Goal: Task Accomplishment & Management: Manage account settings

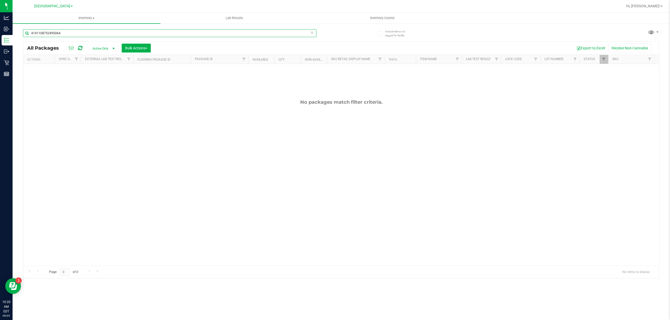
click at [206, 32] on input "4141108752495064" at bounding box center [169, 33] width 293 height 8
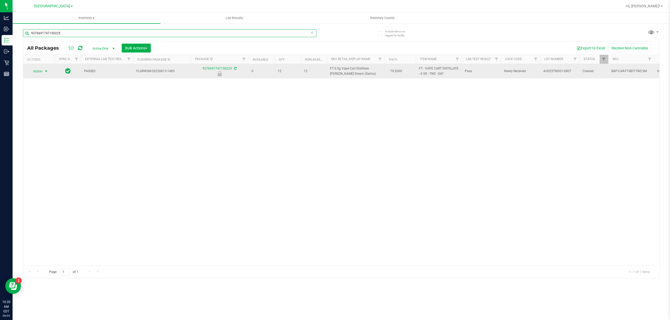
type input "9276691747150225"
click at [36, 70] on span "Action" at bounding box center [36, 71] width 14 height 7
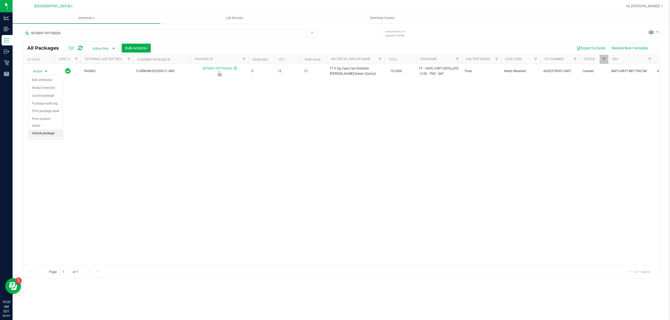
click at [52, 136] on li "Unlock package" at bounding box center [46, 134] width 34 height 8
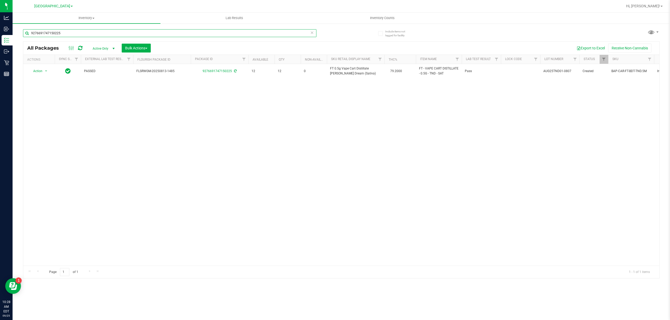
click at [220, 29] on input "9276691747150225" at bounding box center [169, 33] width 293 height 8
type input "2214840549196870"
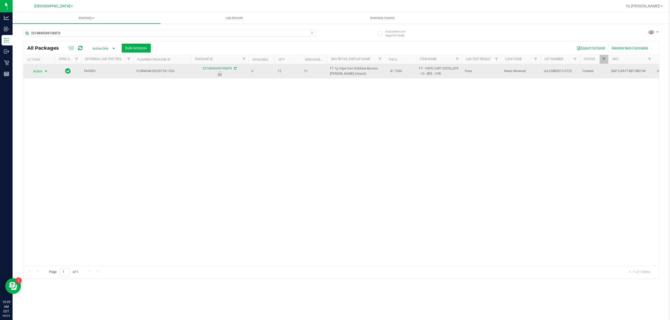
click at [44, 71] on span "select" at bounding box center [46, 71] width 4 height 4
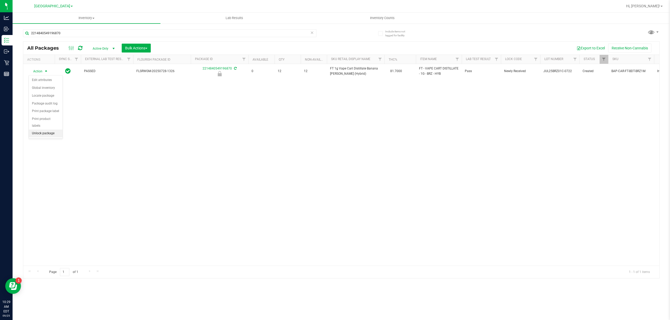
click at [48, 133] on li "Unlock package" at bounding box center [46, 134] width 34 height 8
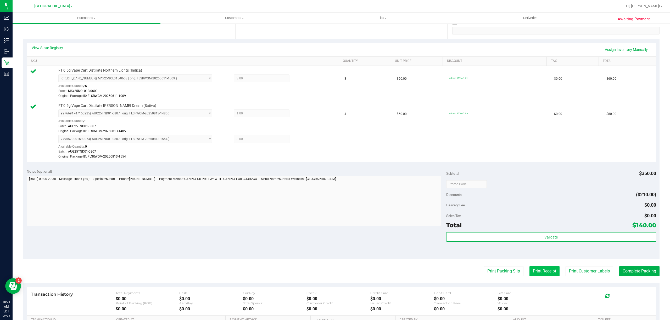
scroll to position [174, 0]
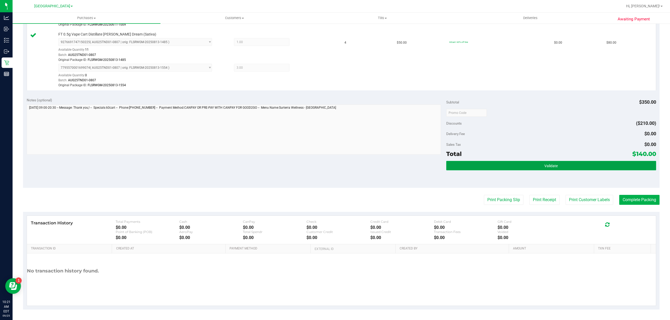
click at [532, 163] on button "Validate" at bounding box center [551, 165] width 210 height 9
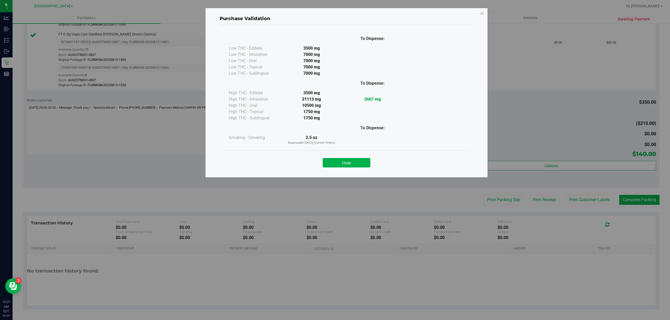
drag, startPoint x: 359, startPoint y: 161, endPoint x: 399, endPoint y: 167, distance: 39.9
click at [359, 161] on button "Close" at bounding box center [347, 162] width 48 height 9
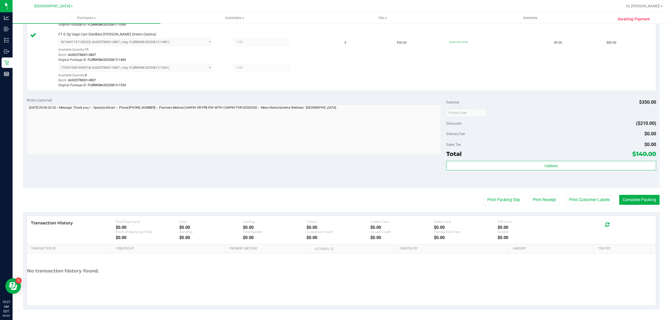
click at [591, 208] on purchase-details "Back Edit Purchase Cancel Purchase View Profile # 12002224 BioTrack ID: - Submi…" at bounding box center [341, 82] width 636 height 455
click at [591, 206] on purchase-details "Back Edit Purchase Cancel Purchase View Profile # 12002224 BioTrack ID: - Submi…" at bounding box center [341, 82] width 636 height 455
click at [589, 201] on button "Print Customer Labels" at bounding box center [589, 200] width 48 height 10
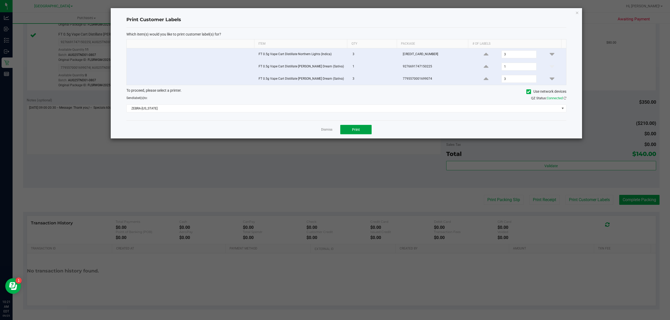
click at [350, 130] on button "Print" at bounding box center [355, 129] width 31 height 9
click at [327, 131] on link "Dismiss" at bounding box center [326, 130] width 11 height 4
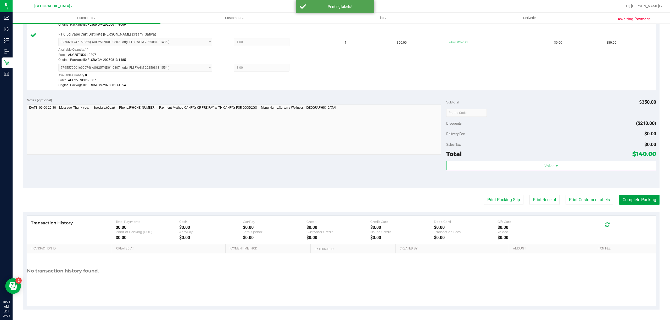
click at [636, 197] on button "Complete Packing" at bounding box center [639, 200] width 40 height 10
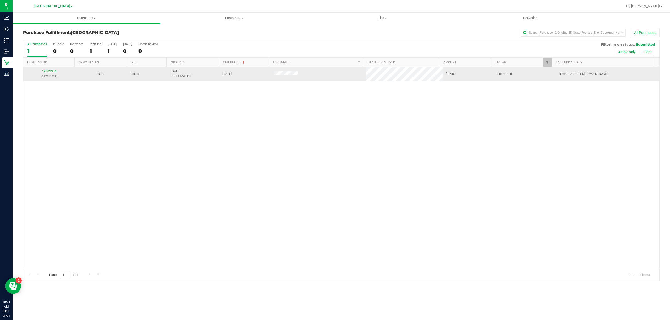
click at [53, 73] on link "12002334" at bounding box center [49, 72] width 15 height 4
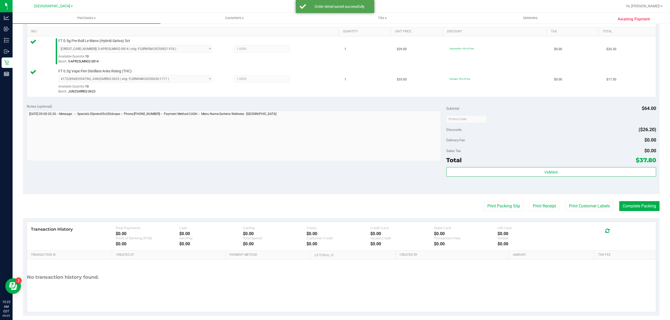
scroll to position [138, 0]
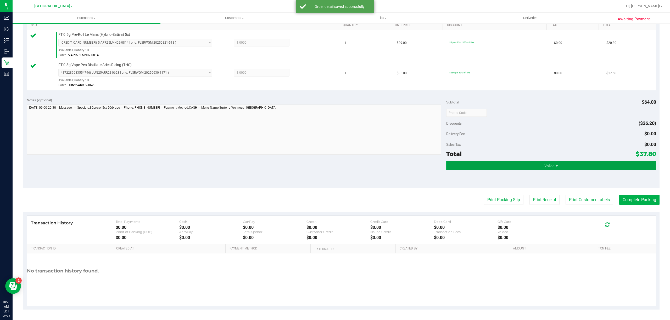
click at [535, 166] on button "Validate" at bounding box center [551, 165] width 210 height 9
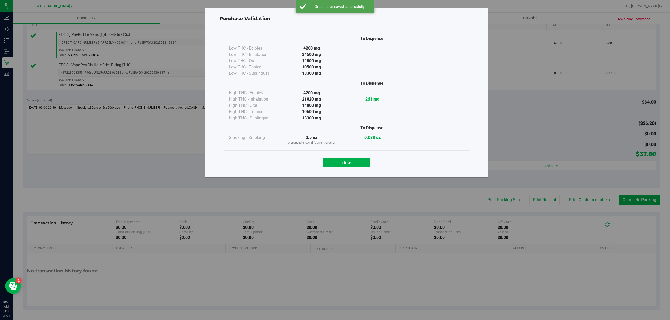
click at [588, 202] on div "Purchase Validation To Dispense: Low THC - Edibles 4200 mg" at bounding box center [337, 160] width 674 height 320
click at [348, 160] on button "Close" at bounding box center [347, 162] width 48 height 9
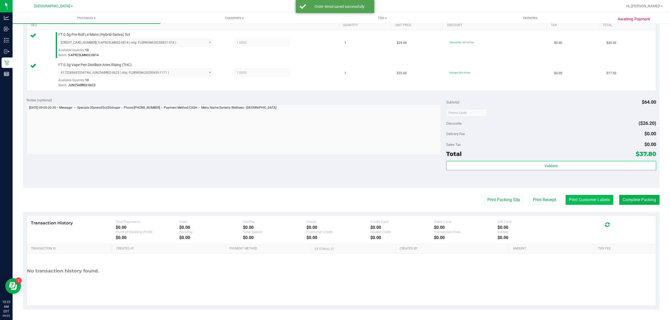
click at [577, 204] on button "Print Customer Labels" at bounding box center [589, 200] width 48 height 10
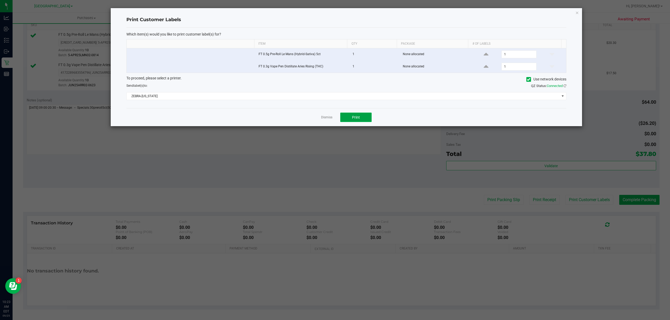
click at [358, 120] on span "Print" at bounding box center [356, 117] width 8 height 4
click at [319, 118] on div "Dismiss Print" at bounding box center [346, 117] width 440 height 18
click at [327, 120] on app-cancel-button "Dismiss" at bounding box center [326, 117] width 11 height 5
click at [329, 120] on link "Dismiss" at bounding box center [326, 117] width 11 height 4
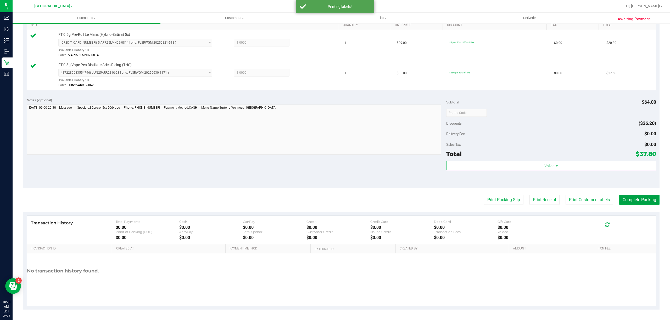
click at [642, 201] on button "Complete Packing" at bounding box center [639, 200] width 40 height 10
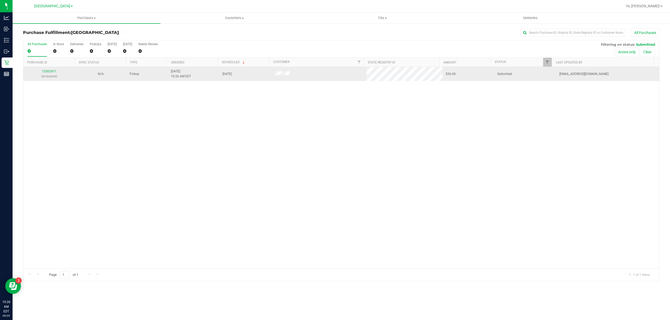
click at [49, 73] on div "12002411 (327626039)" at bounding box center [48, 74] width 45 height 10
click at [52, 69] on td "12002411 (327626039)" at bounding box center [49, 74] width 52 height 14
click at [52, 71] on link "12002411" at bounding box center [49, 72] width 15 height 4
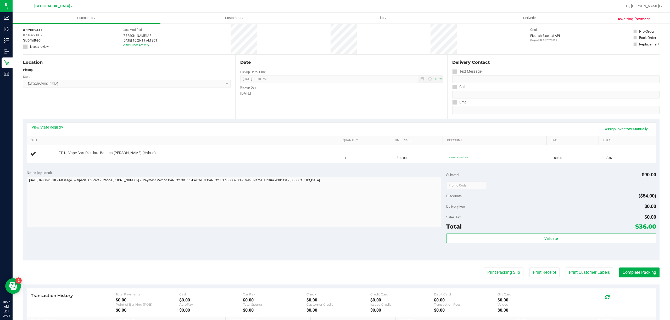
scroll to position [35, 0]
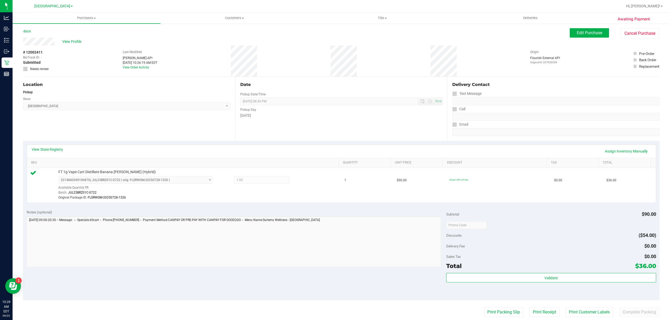
scroll to position [113, 0]
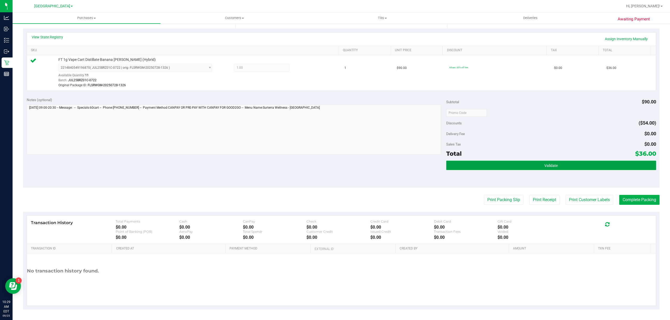
click at [518, 164] on button "Validate" at bounding box center [551, 165] width 210 height 9
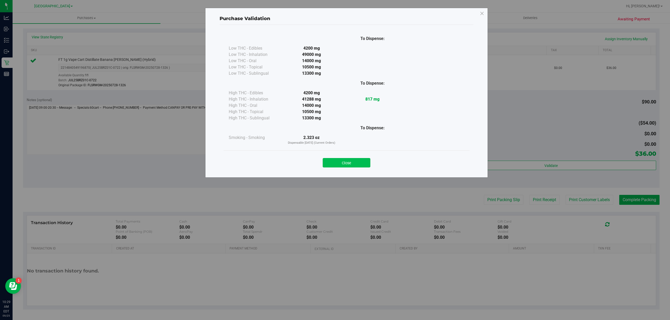
click at [366, 160] on button "Close" at bounding box center [347, 162] width 48 height 9
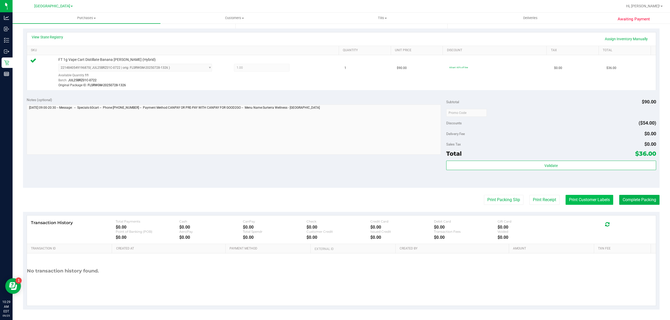
click at [573, 200] on button "Print Customer Labels" at bounding box center [589, 200] width 48 height 10
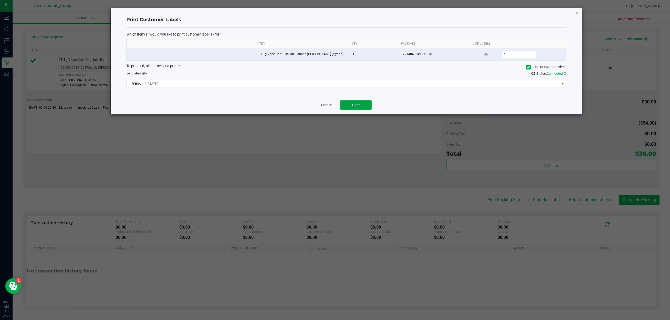
click at [353, 107] on span "Print" at bounding box center [356, 105] width 8 height 4
click at [323, 105] on link "Dismiss" at bounding box center [326, 105] width 11 height 4
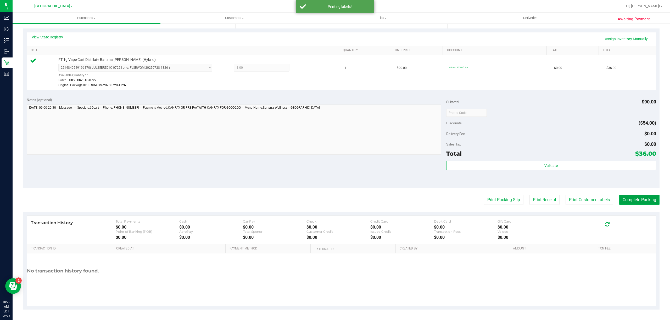
click at [638, 200] on button "Complete Packing" at bounding box center [639, 200] width 40 height 10
